Goal: Information Seeking & Learning: Learn about a topic

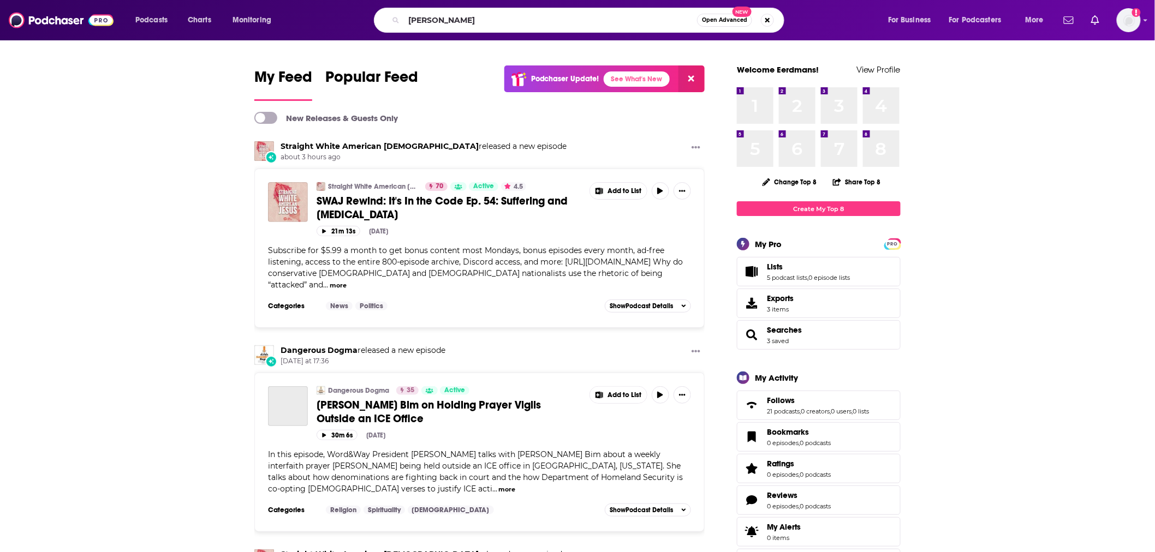
type input "[PERSON_NAME]"
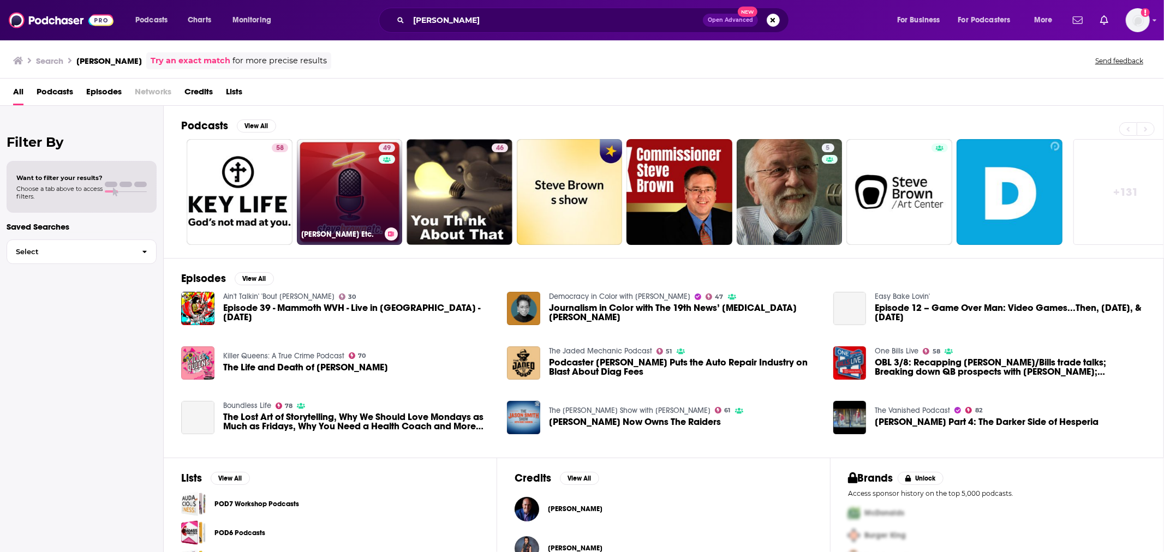
click at [366, 184] on link "49 [PERSON_NAME] Etc." at bounding box center [350, 192] width 106 height 106
